Goal: Transaction & Acquisition: Purchase product/service

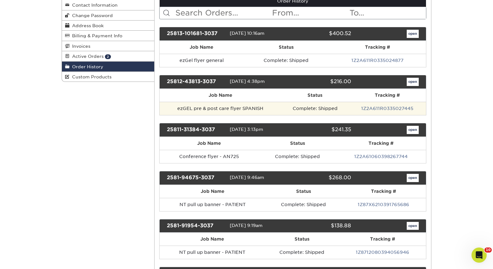
scroll to position [112, 0]
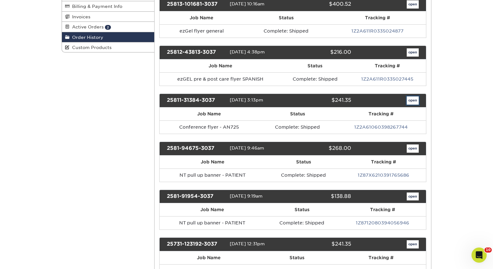
click at [418, 99] on link "open" at bounding box center [413, 100] width 12 height 8
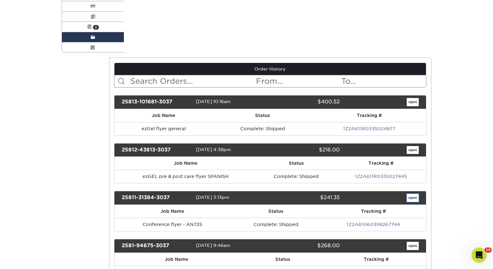
scroll to position [0, 0]
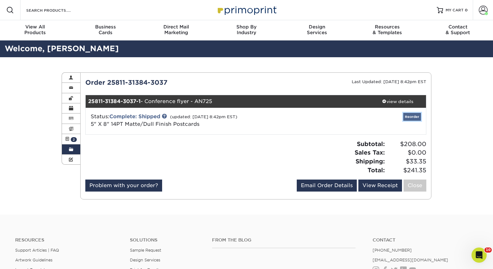
click at [416, 120] on link "Reorder" at bounding box center [412, 117] width 18 height 8
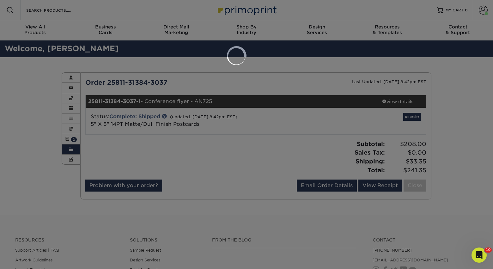
click at [227, 88] on div at bounding box center [246, 134] width 493 height 269
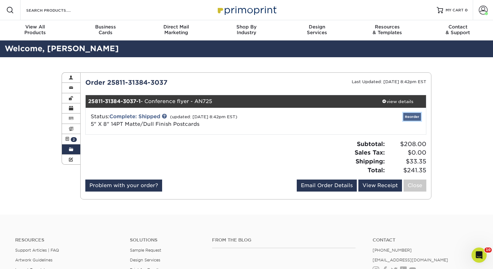
click at [410, 118] on link "Reorder" at bounding box center [412, 117] width 18 height 8
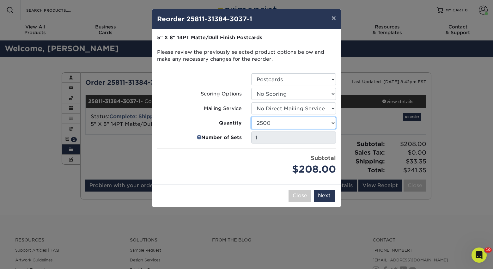
click at [292, 126] on select "100 250 500 1000 2500 5000 10000 15000 20000 25000 30000 35000 40000 45000 5000…" at bounding box center [293, 123] width 85 height 12
select select "6237a36b-b046-4ef6-8fed-6cb9c22a5ece"
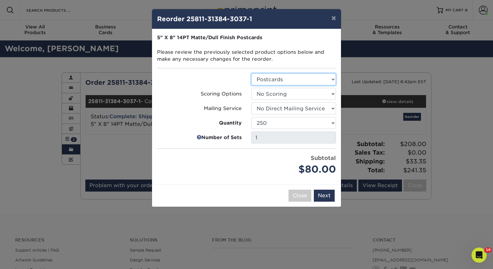
click at [273, 81] on select "Select Option Postcards" at bounding box center [293, 79] width 85 height 12
click at [274, 96] on select "Select Option No Scoring One Score Two Scores" at bounding box center [293, 94] width 85 height 12
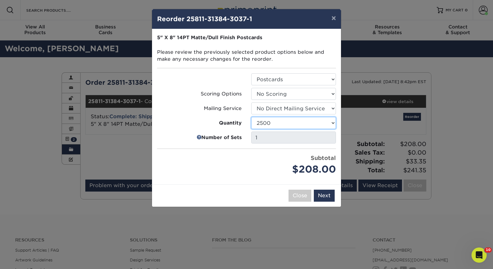
click at [287, 123] on select "100 250 500 1000 2500 5000 10000 15000 20000 25000 30000 35000 40000 45000 5000…" at bounding box center [293, 123] width 85 height 12
select select "6237a36b-b046-4ef6-8fed-6cb9c22a5ece"
click at [328, 196] on button "Next" at bounding box center [324, 196] width 21 height 12
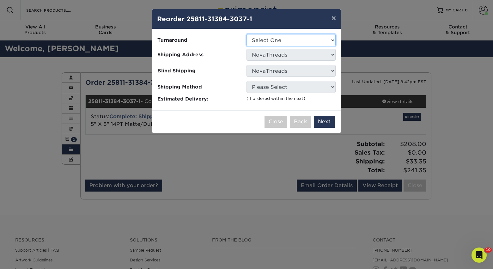
click at [277, 42] on select "Select One 2-4 Business Days 2 Day Next Business Day" at bounding box center [291, 40] width 89 height 12
select select "a651261b-95ab-4036-a2d2-9d444aee6310"
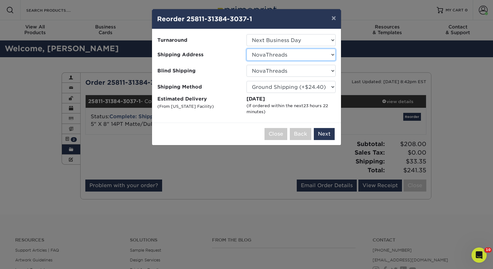
click at [302, 57] on select "Select One [PERSON_NAME] AN7 conference office - [GEOGRAPHIC_DATA] [PERSON_NAME…" at bounding box center [291, 55] width 89 height 12
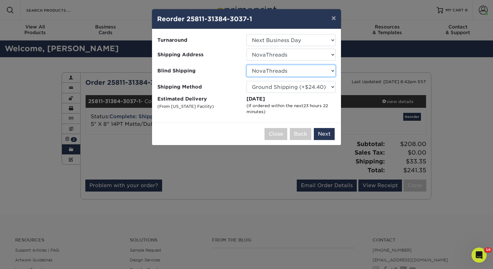
click at [272, 69] on select "No Blind Shipping [PERSON_NAME] AN7 conference office - [GEOGRAPHIC_DATA] [PERS…" at bounding box center [291, 71] width 89 height 12
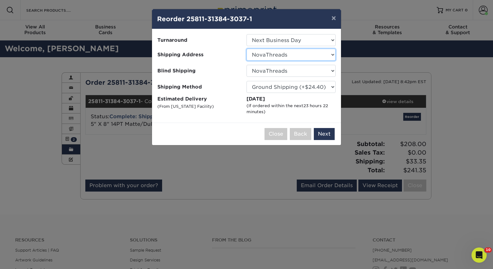
click at [278, 57] on select "Select One [PERSON_NAME] AN7 conference office - [GEOGRAPHIC_DATA] [PERSON_NAME…" at bounding box center [291, 55] width 89 height 12
select select "206809"
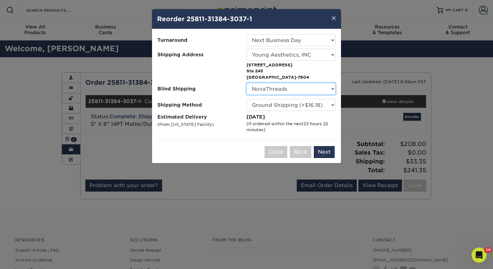
click at [272, 90] on select "No Blind Shipping [PERSON_NAME] AN7 conference office - [GEOGRAPHIC_DATA] [PERS…" at bounding box center [291, 89] width 89 height 12
select select "142293"
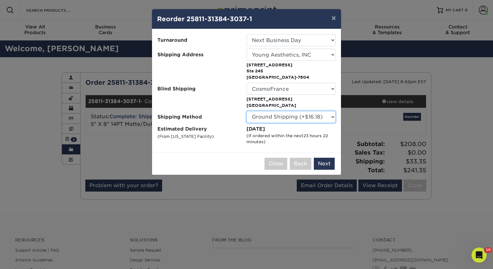
click at [331, 118] on select "Please Select Ground Shipping (+$16.18) 3 Day Shipping Service (+$19.91) 2 Day …" at bounding box center [291, 117] width 89 height 12
click at [334, 19] on button "×" at bounding box center [333, 18] width 15 height 18
